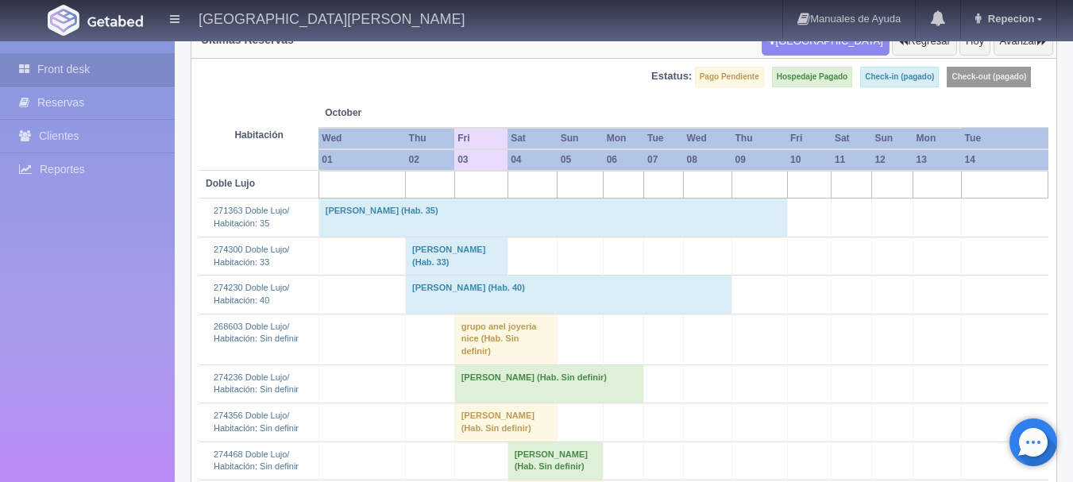
scroll to position [159, 0]
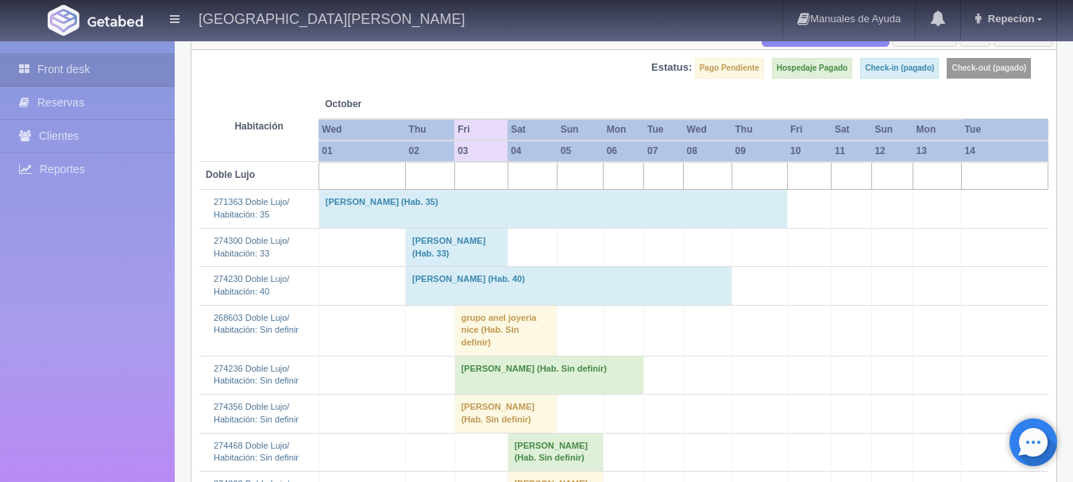
click at [454, 329] on td "grupo anel joyeria nice (Hab. Sin definir)" at bounding box center [505, 330] width 103 height 51
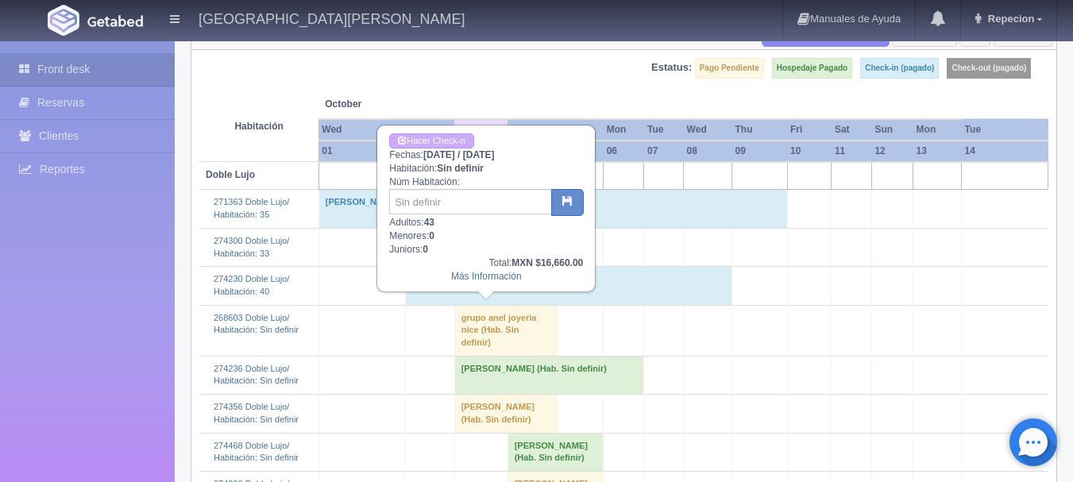
click at [460, 319] on td "grupo anel joyeria nice (Hab. Sin definir)" at bounding box center [505, 330] width 103 height 51
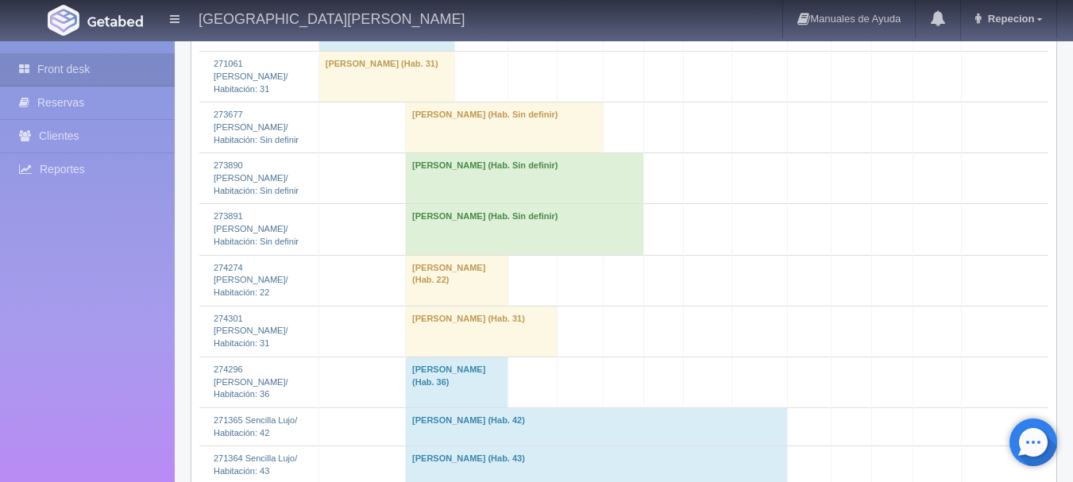
scroll to position [1748, 0]
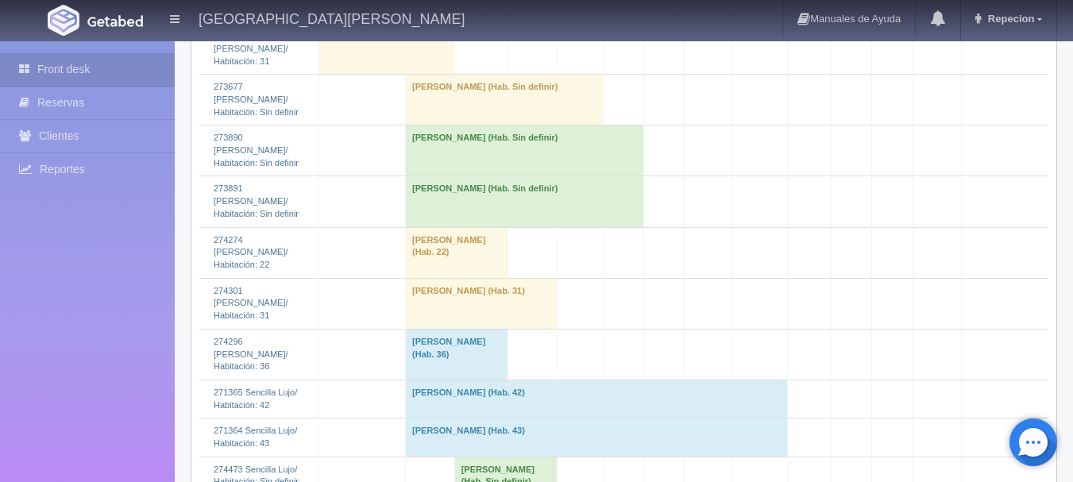
click at [422, 227] on td "[PERSON_NAME] (Hab. Sin definir)" at bounding box center [525, 201] width 238 height 51
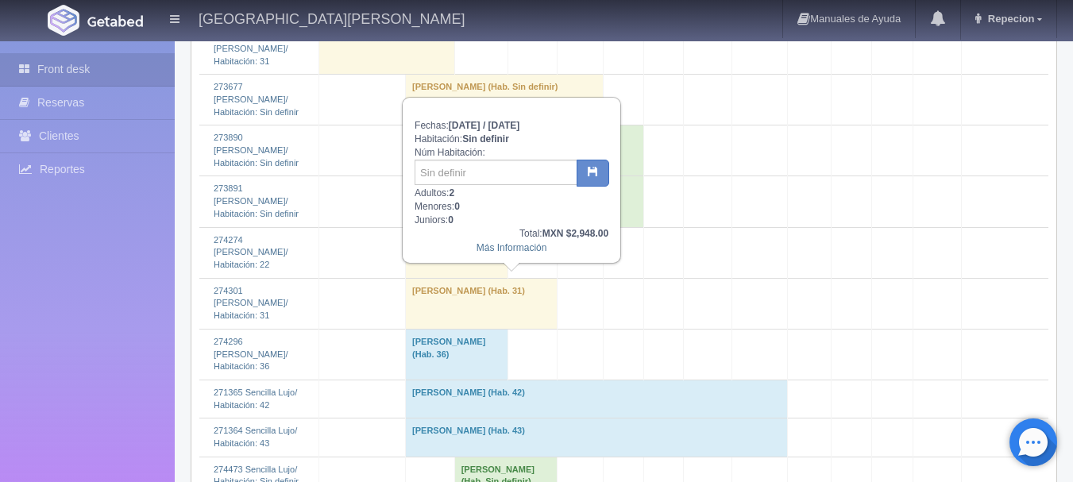
click at [425, 227] on td "[PERSON_NAME] (Hab. Sin definir)" at bounding box center [525, 201] width 238 height 51
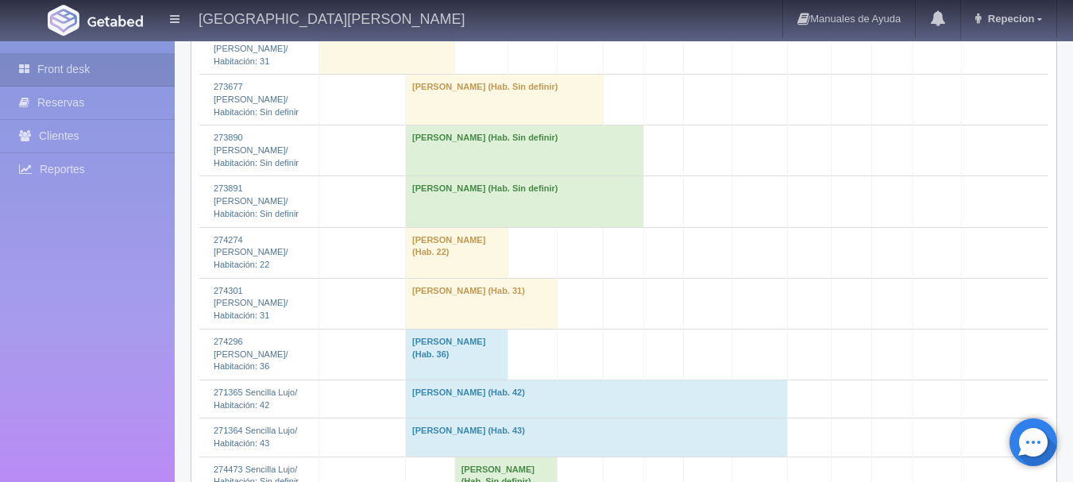
click at [425, 126] on td "[PERSON_NAME] (Hab. Sin definir)" at bounding box center [505, 100] width 198 height 51
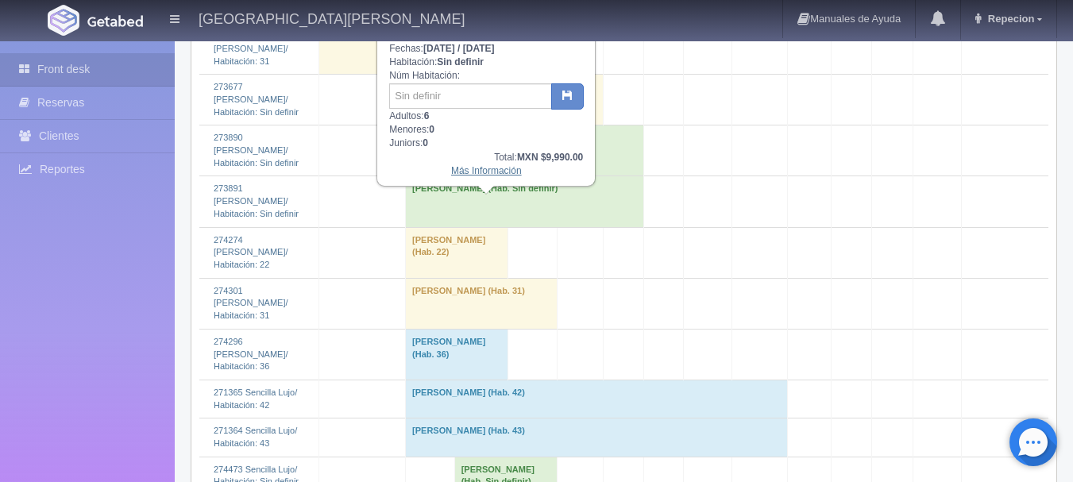
click at [487, 170] on link "Más Información" at bounding box center [486, 170] width 71 height 11
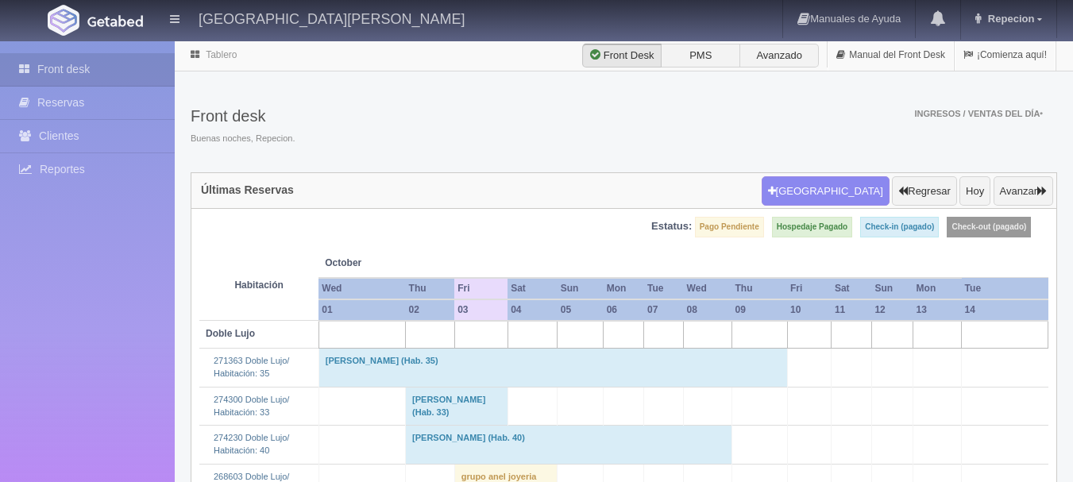
scroll to position [1748, 0]
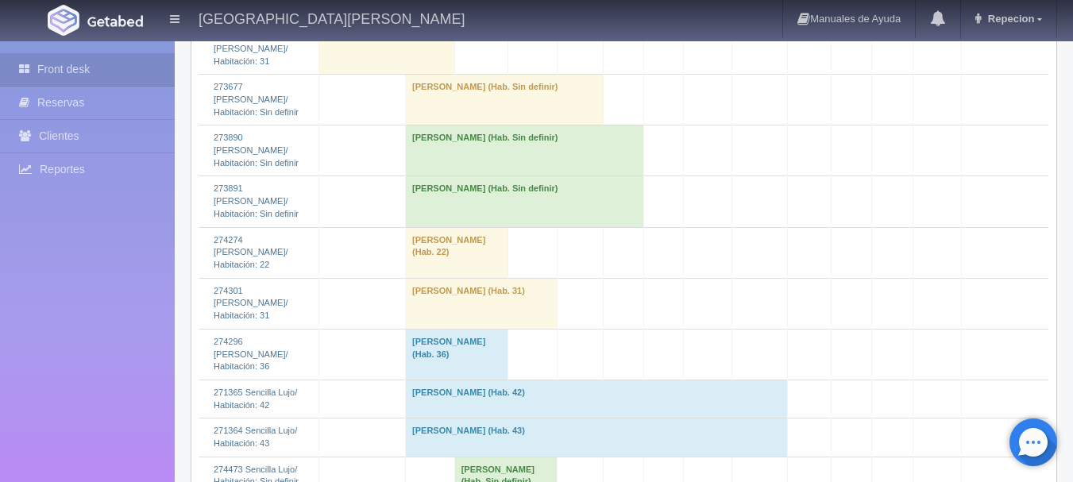
click at [447, 176] on td "[PERSON_NAME] (Hab. Sin definir)" at bounding box center [525, 151] width 238 height 51
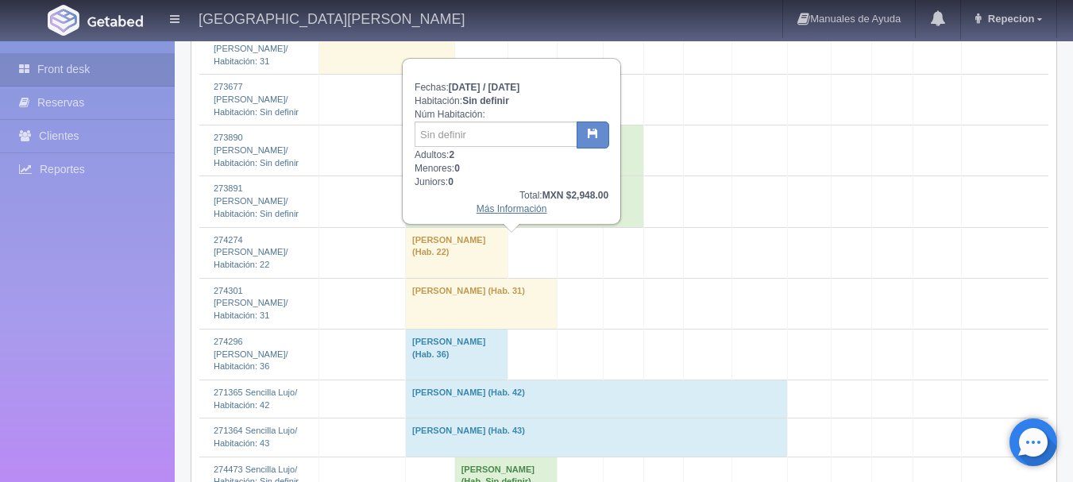
click at [489, 213] on link "Más Información" at bounding box center [512, 208] width 71 height 11
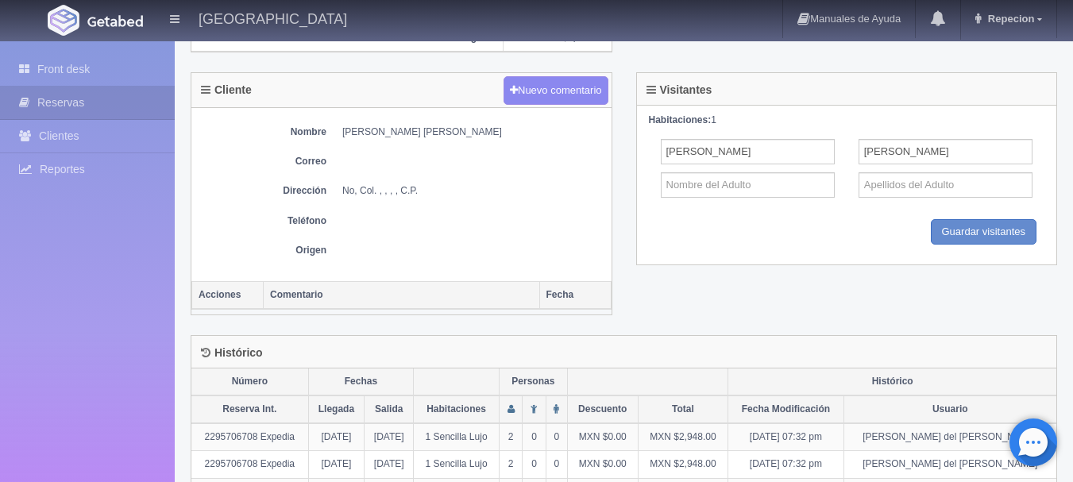
scroll to position [708, 0]
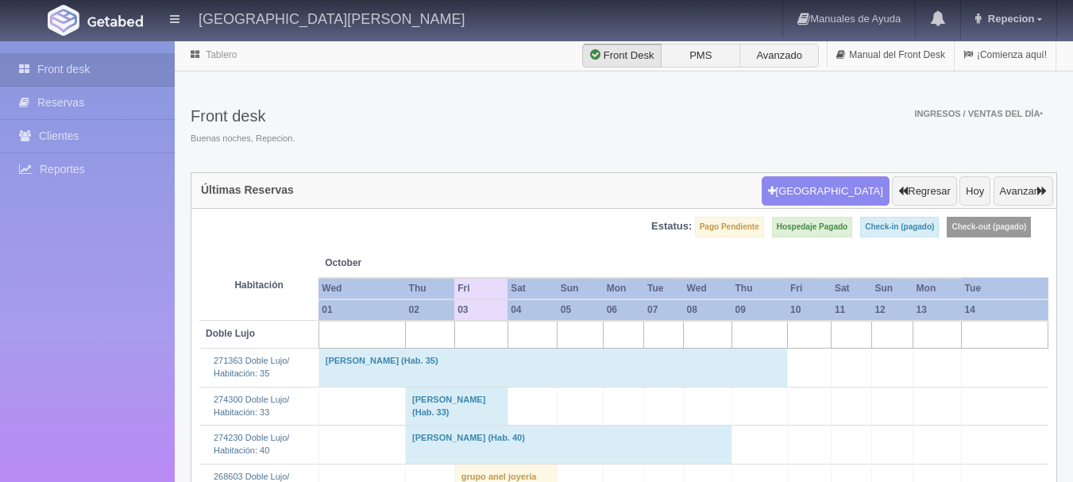
scroll to position [1748, 0]
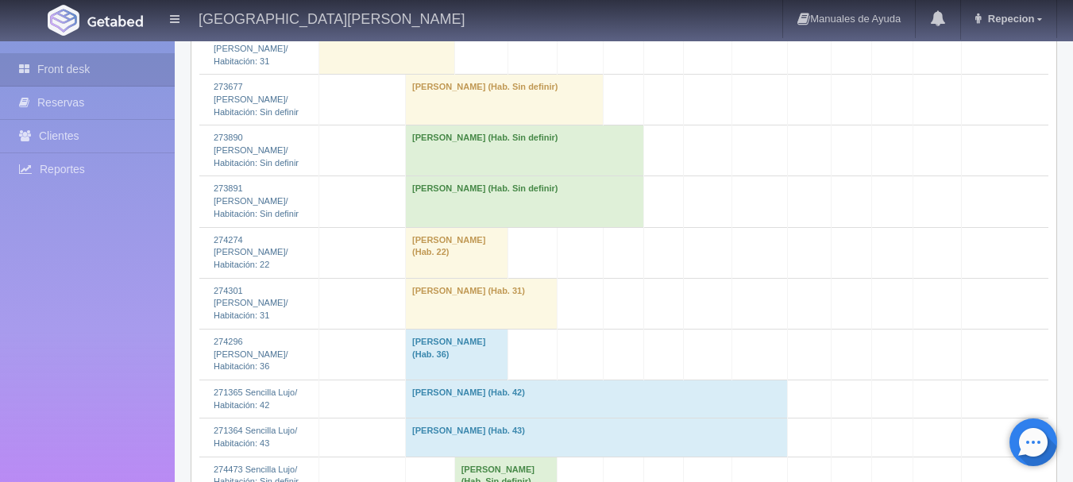
click at [430, 227] on td "Jose Miguel Diosdado De Lira (Hab. Sin definir)" at bounding box center [525, 201] width 238 height 51
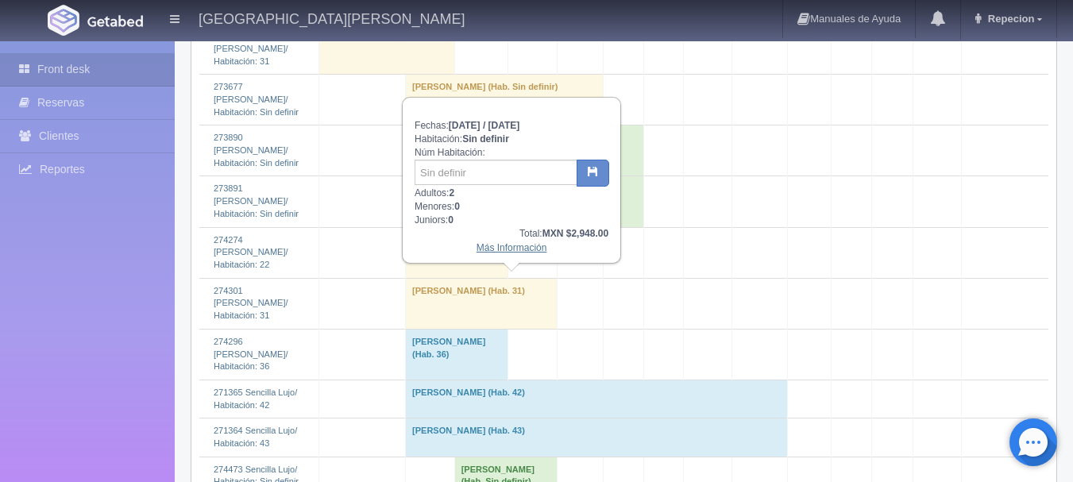
click at [493, 253] on link "Más Información" at bounding box center [512, 247] width 71 height 11
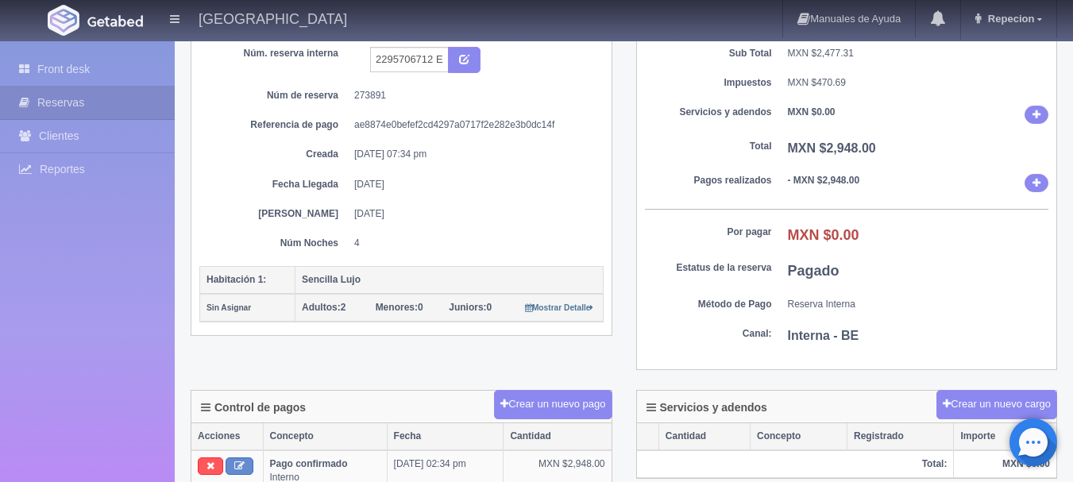
scroll to position [159, 0]
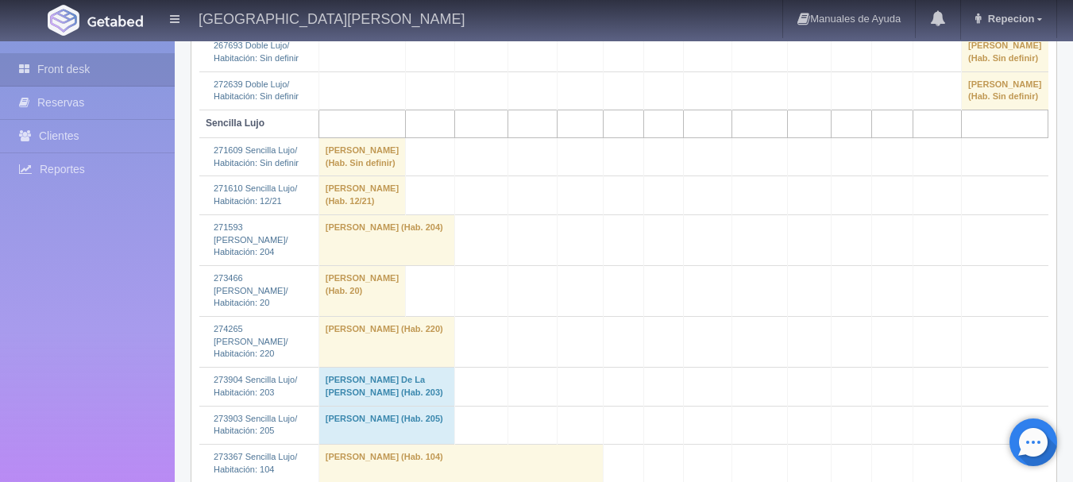
scroll to position [894, 0]
